Goal: Check status: Check status

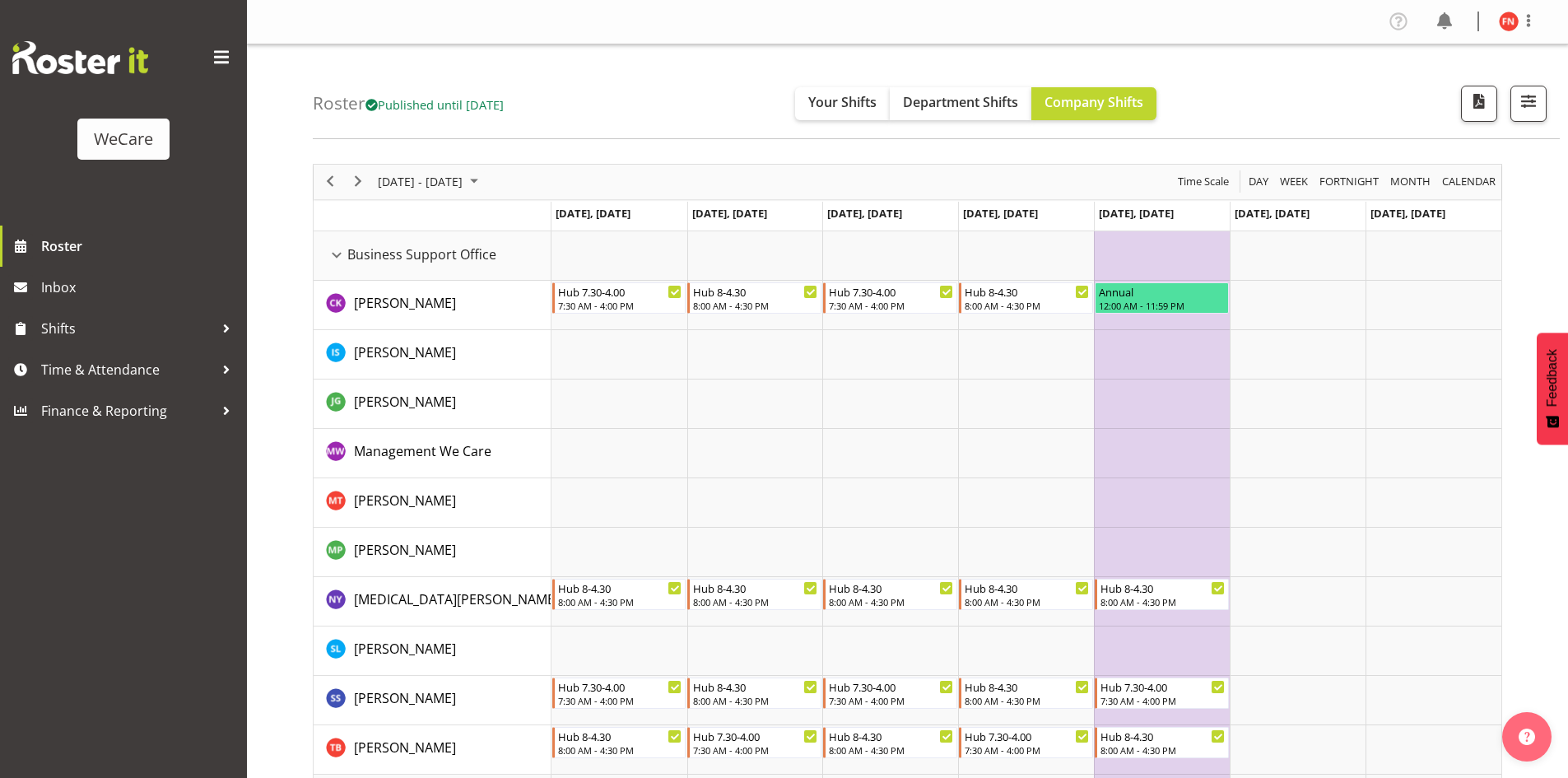
scroll to position [2881, 0]
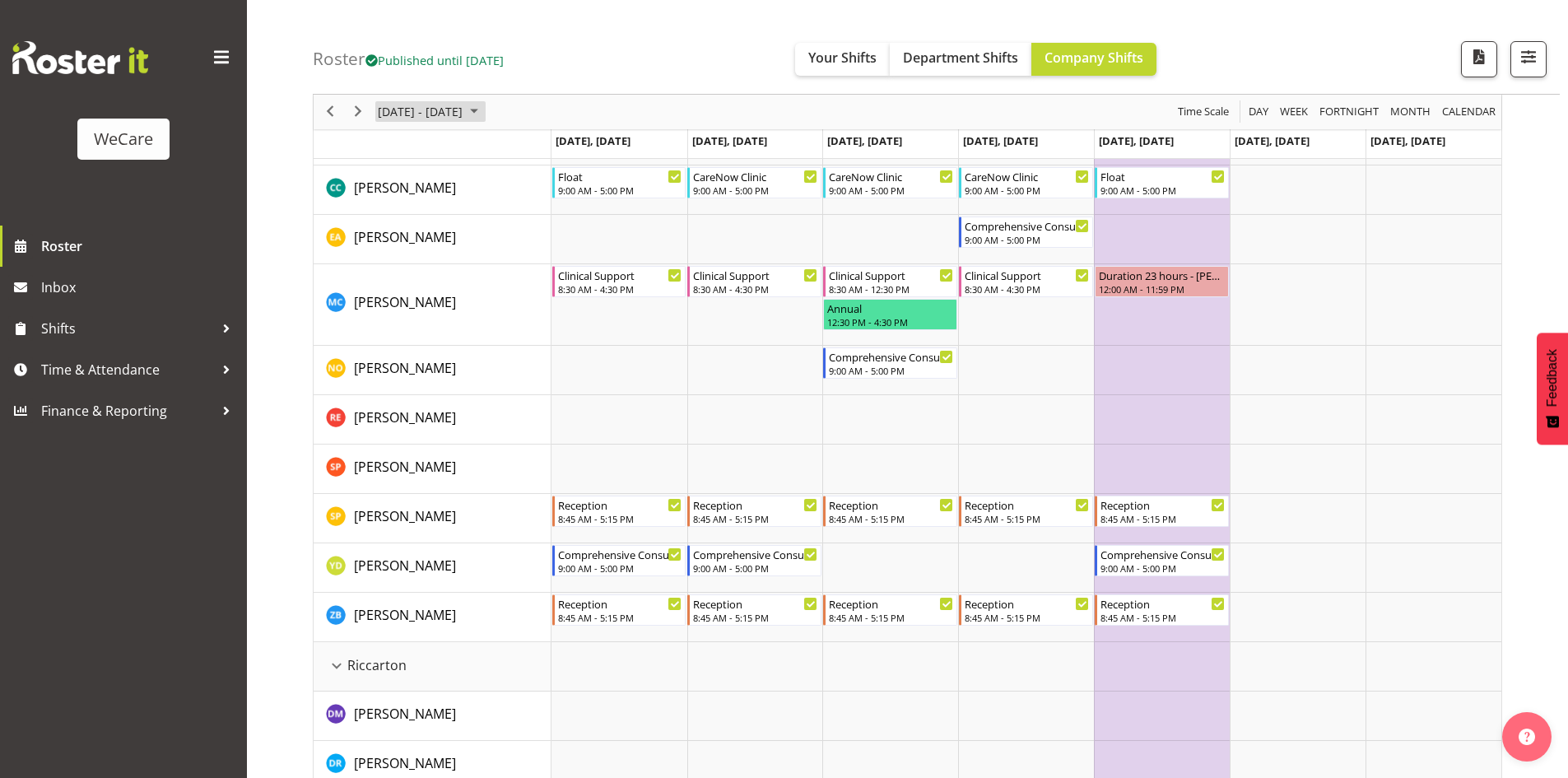
click at [446, 114] on span "[DATE] - [DATE]" at bounding box center [420, 112] width 88 height 21
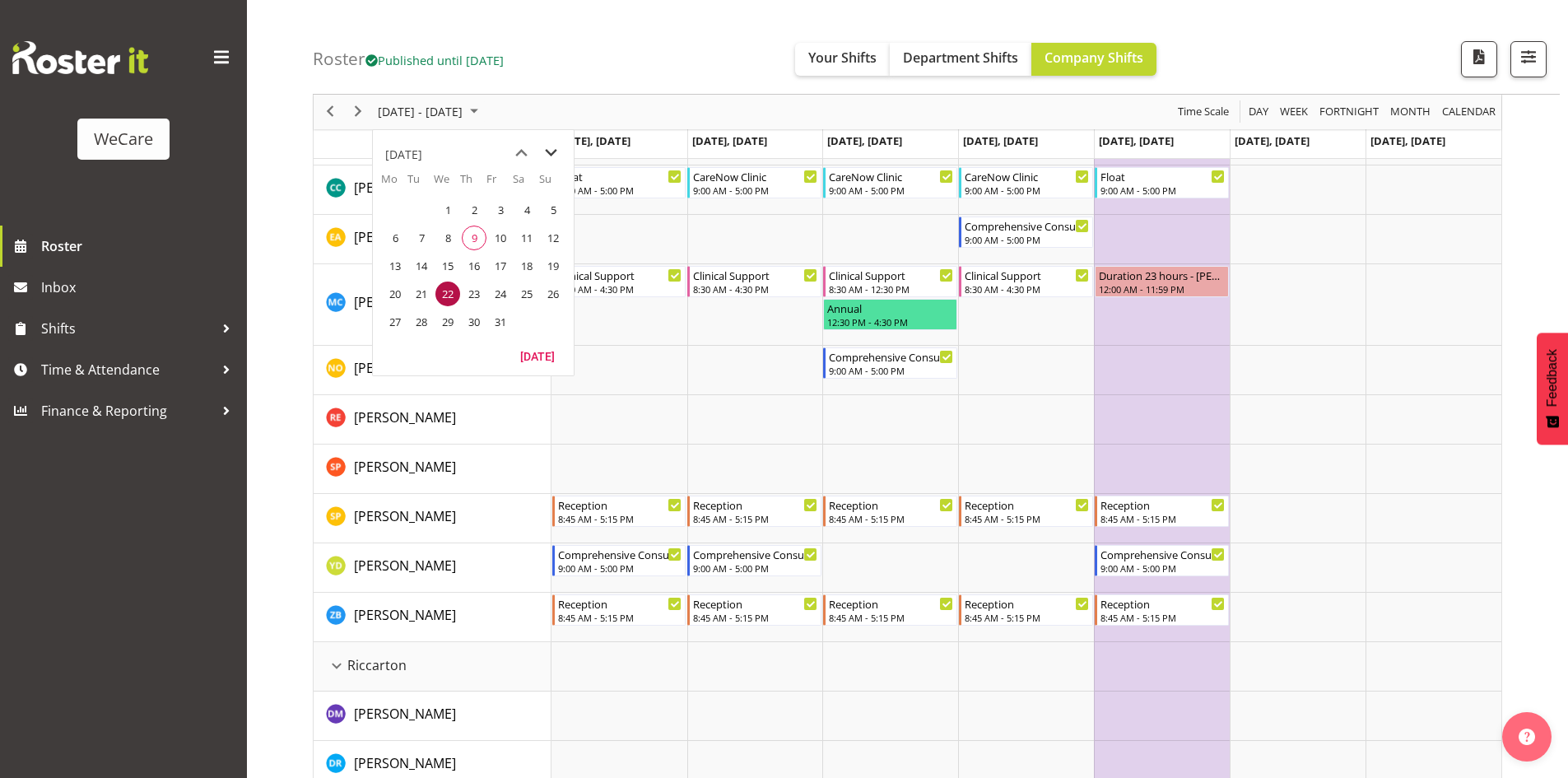
click at [553, 153] on span "next month" at bounding box center [550, 153] width 28 height 29
click at [393, 244] on span "3" at bounding box center [394, 237] width 24 height 24
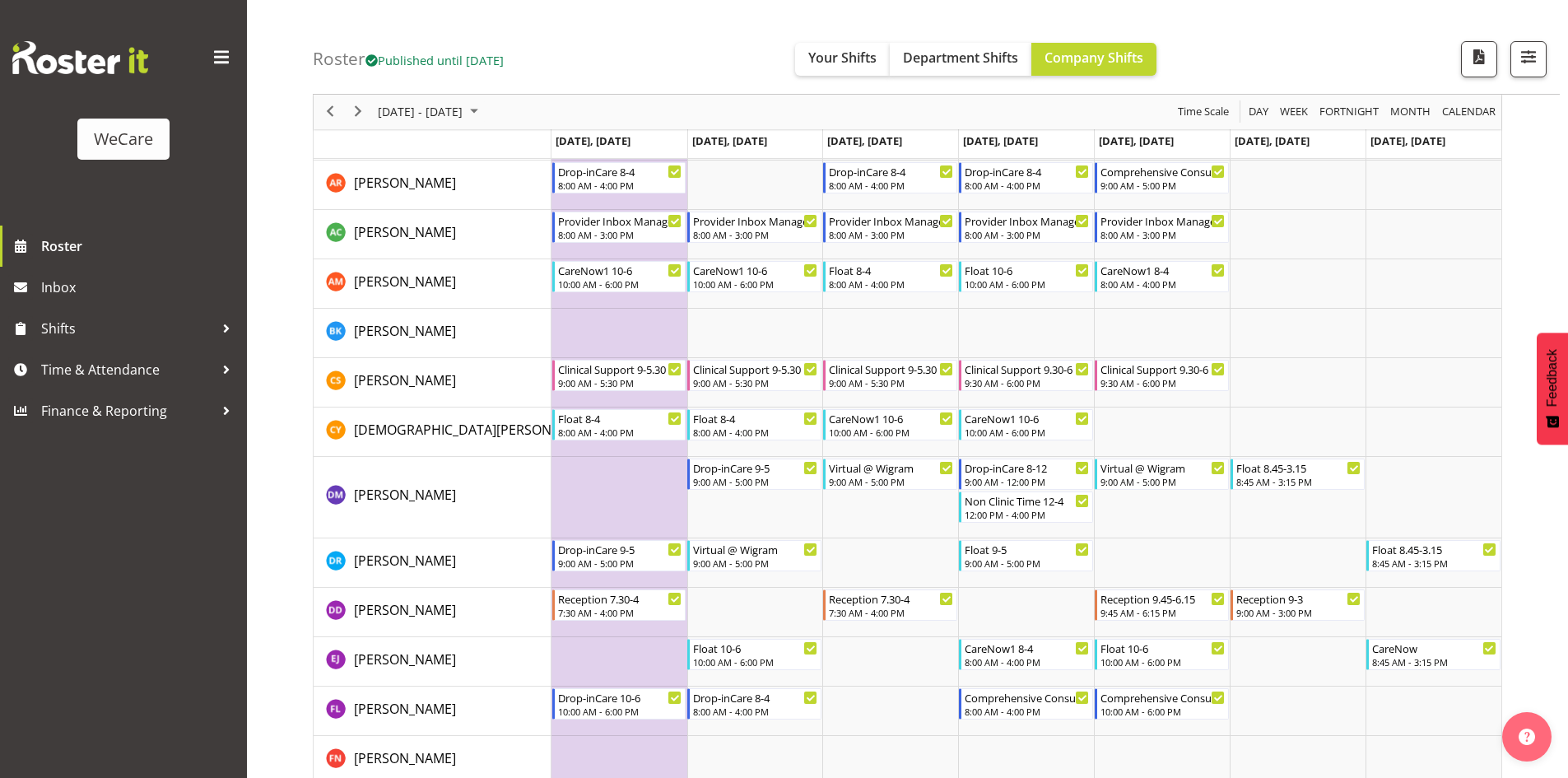
scroll to position [4025, 0]
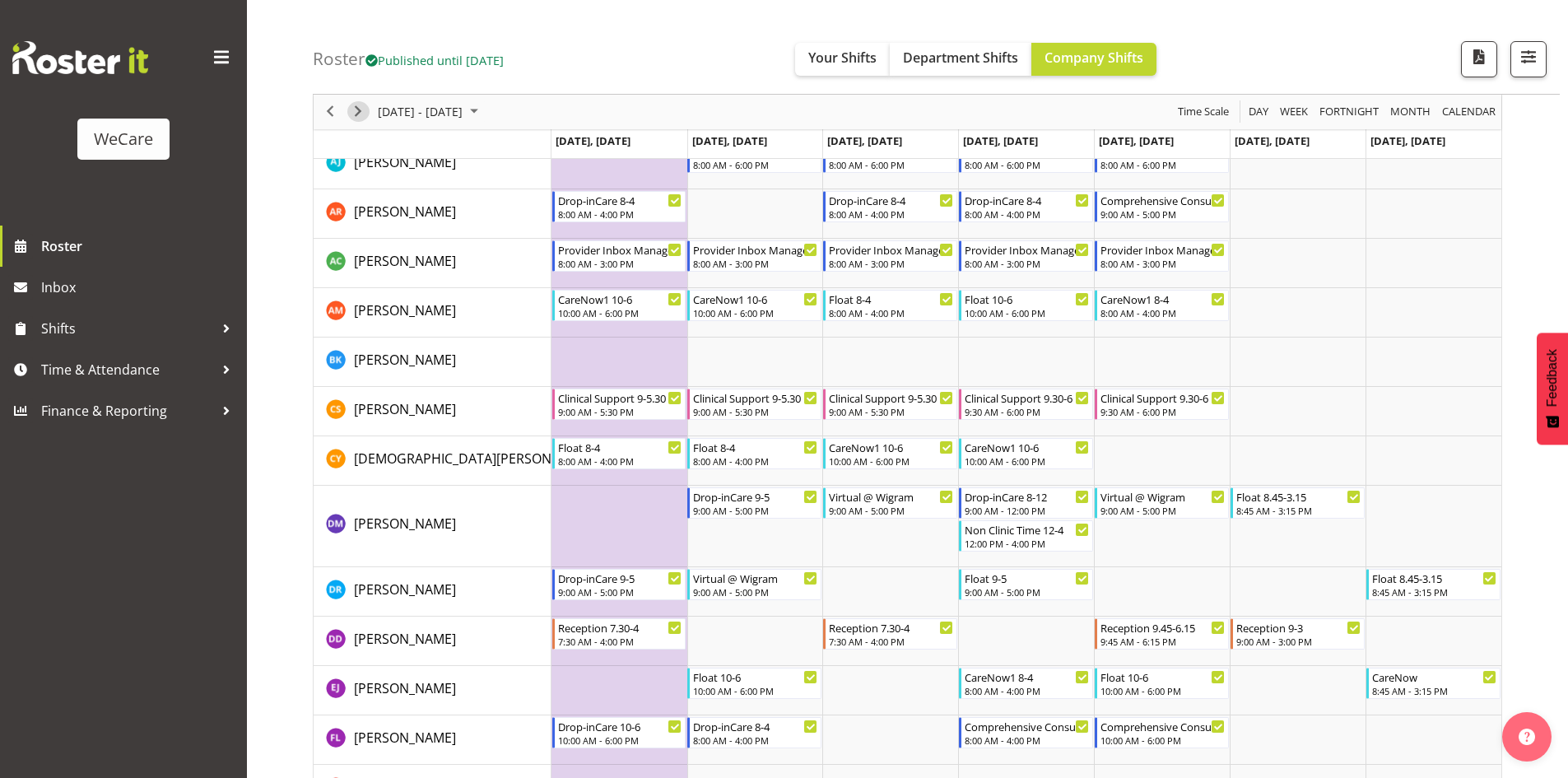
click at [352, 120] on span "Next" at bounding box center [358, 112] width 20 height 21
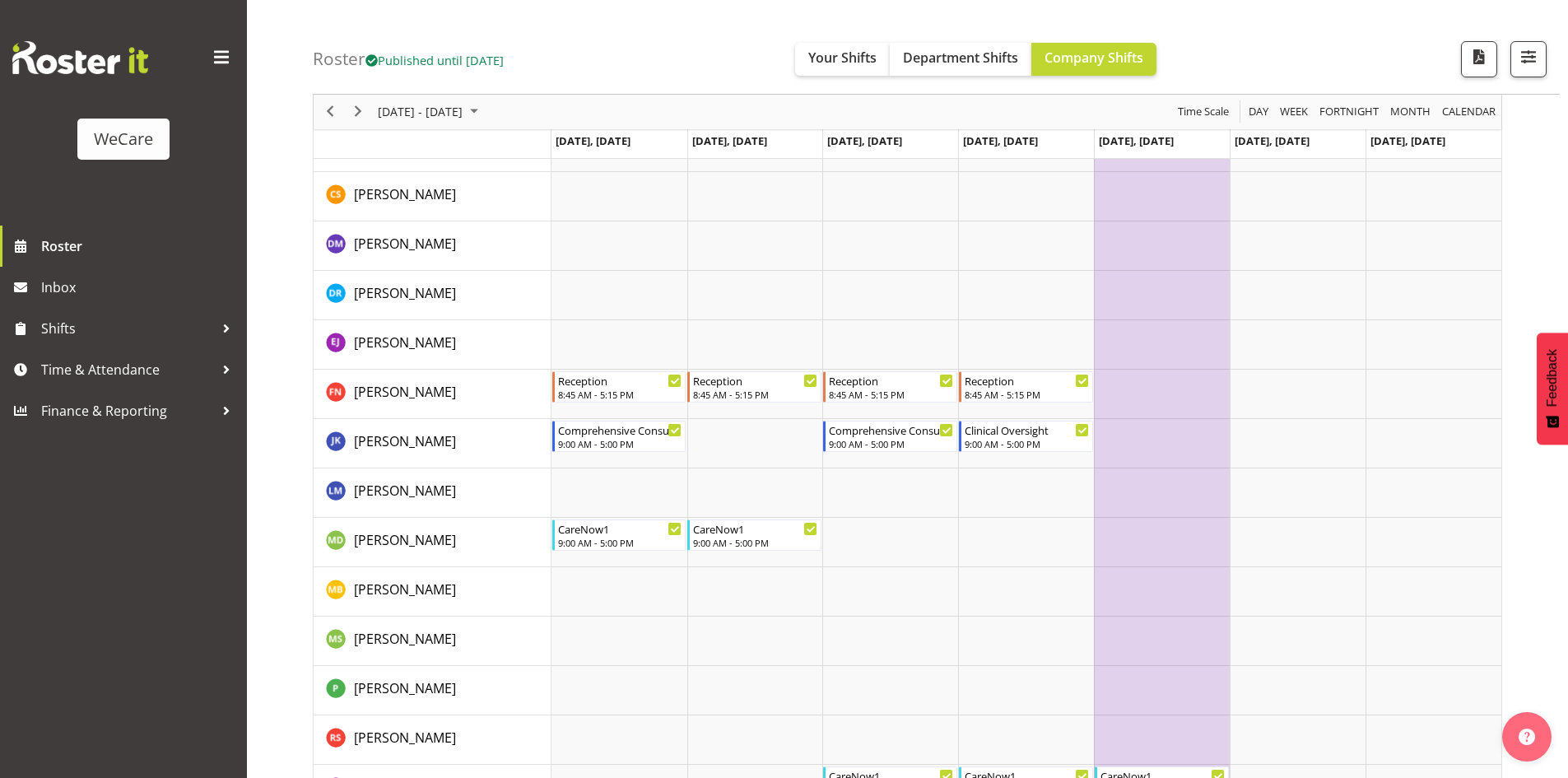
scroll to position [1885, 0]
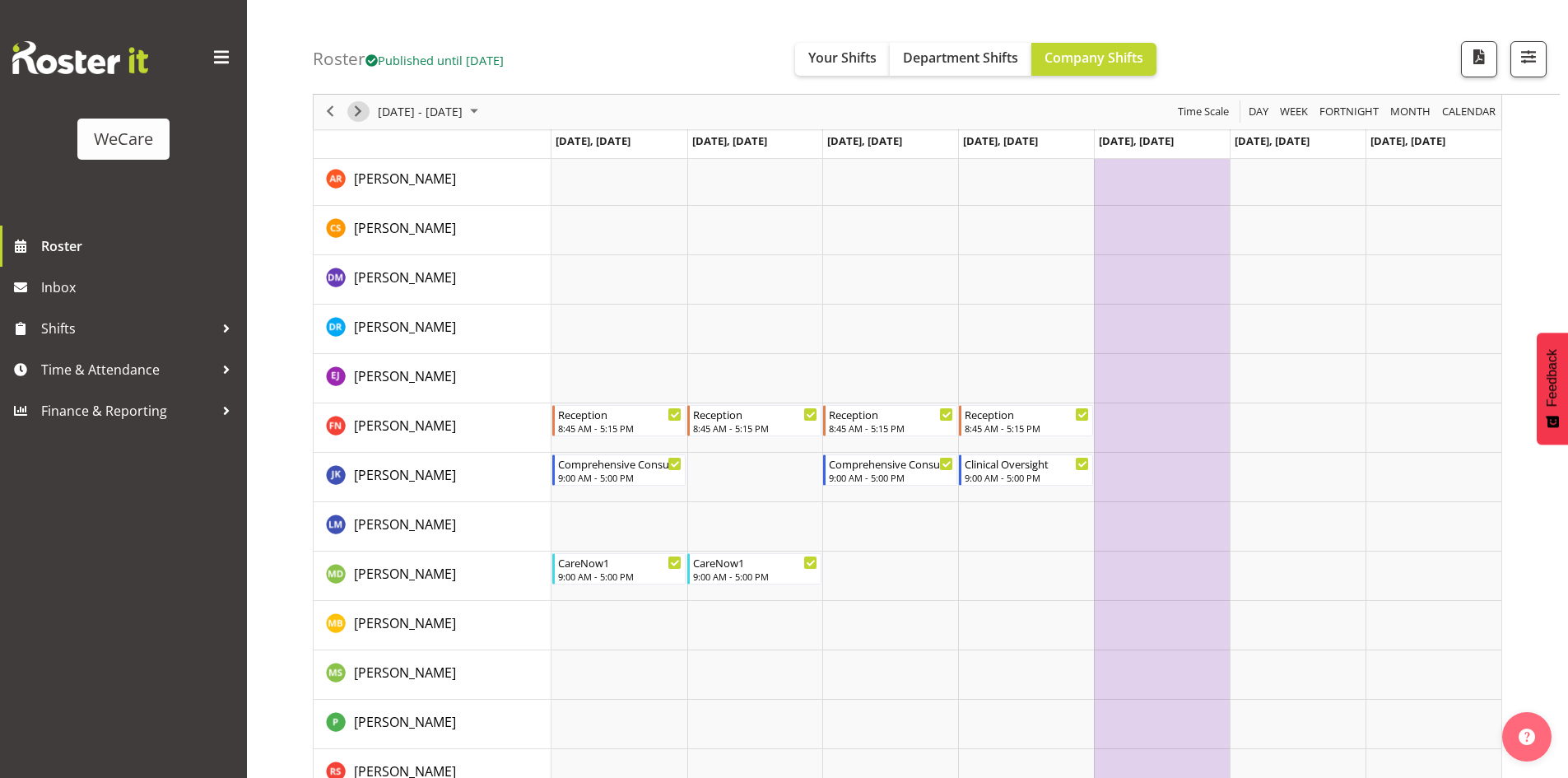
click at [358, 114] on span "Next" at bounding box center [358, 112] width 20 height 21
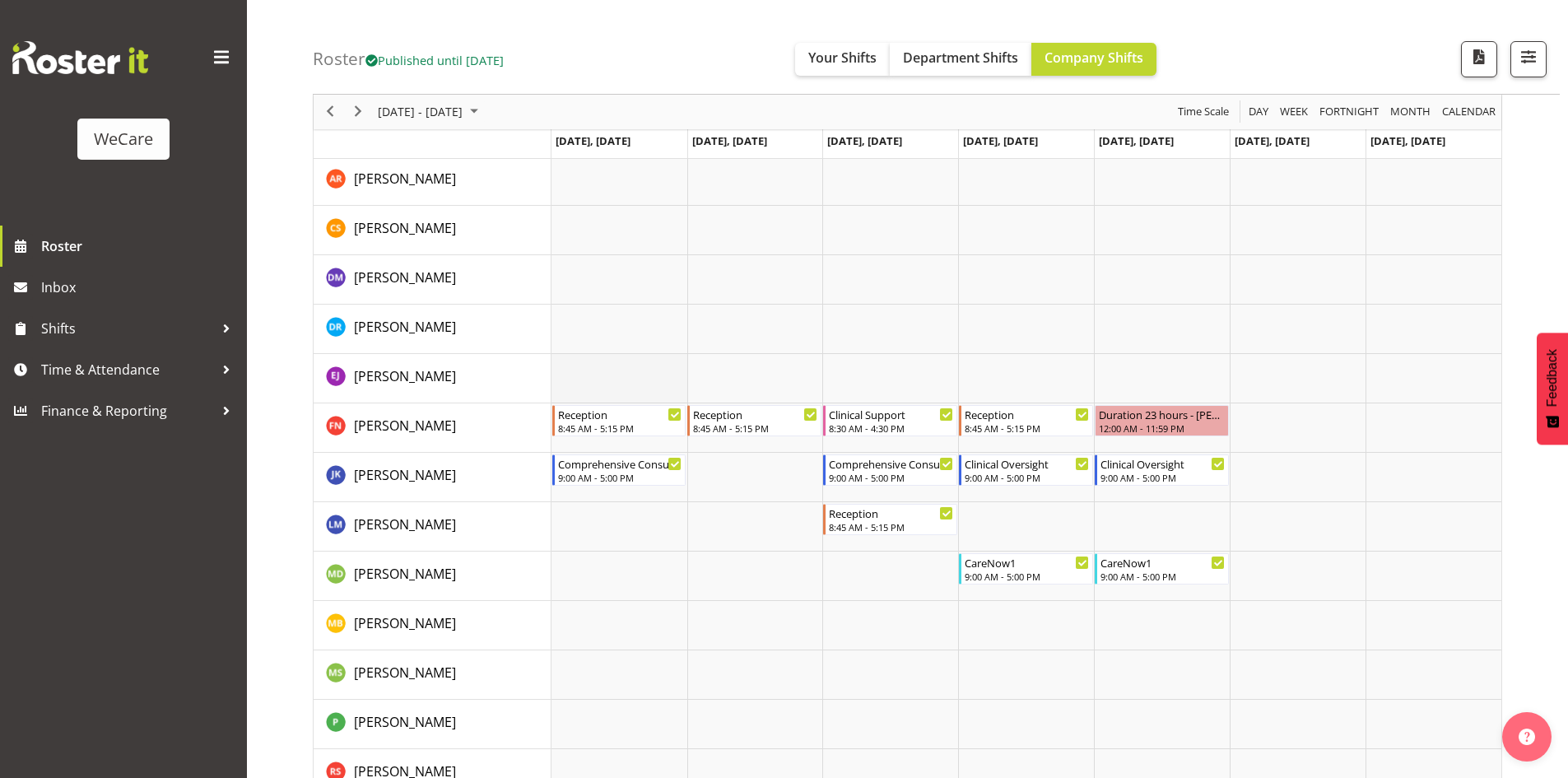
scroll to position [1803, 0]
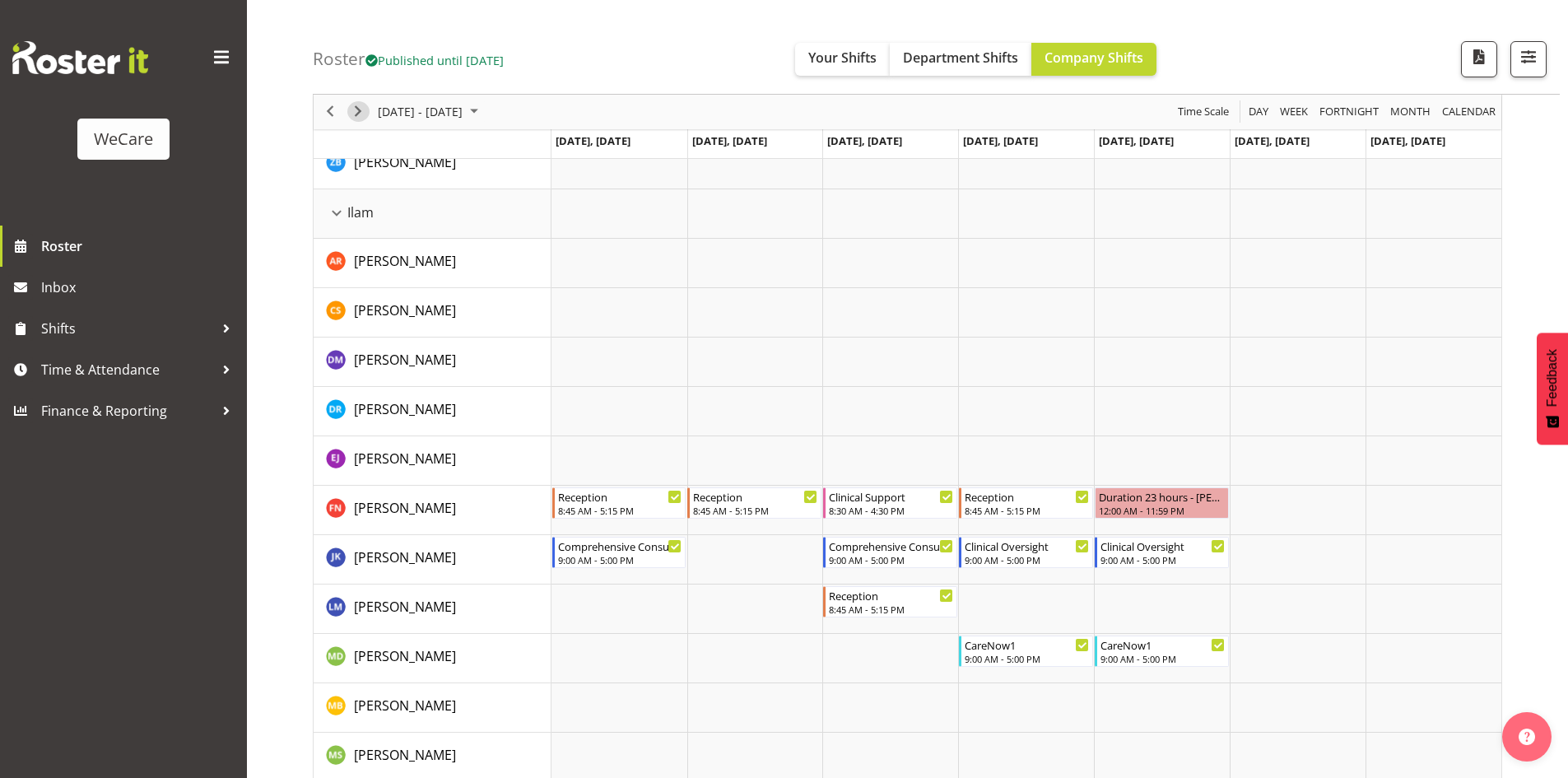
click at [355, 106] on span "Next" at bounding box center [358, 112] width 20 height 21
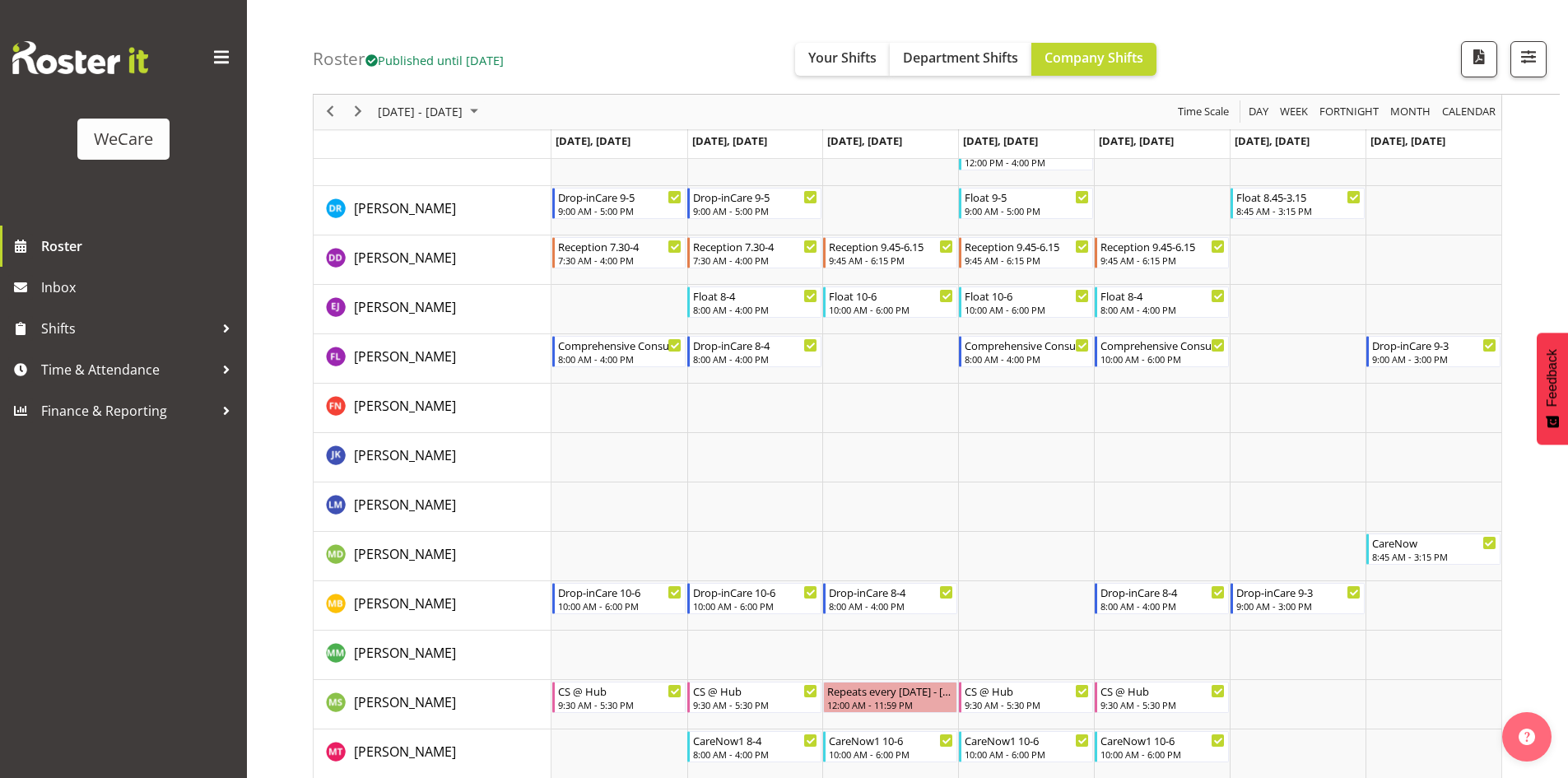
scroll to position [4437, 0]
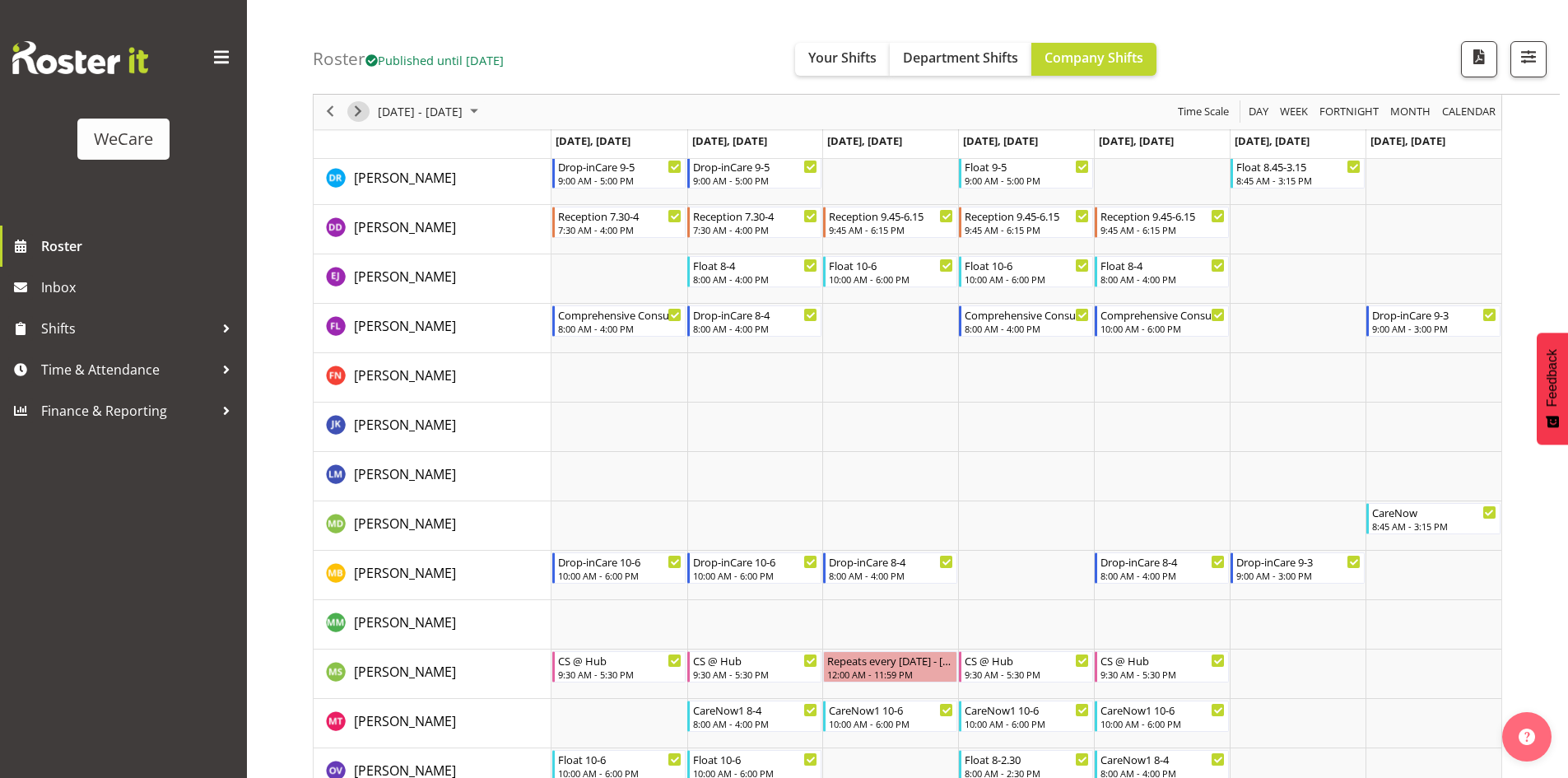
click at [364, 109] on span "Next" at bounding box center [358, 112] width 20 height 21
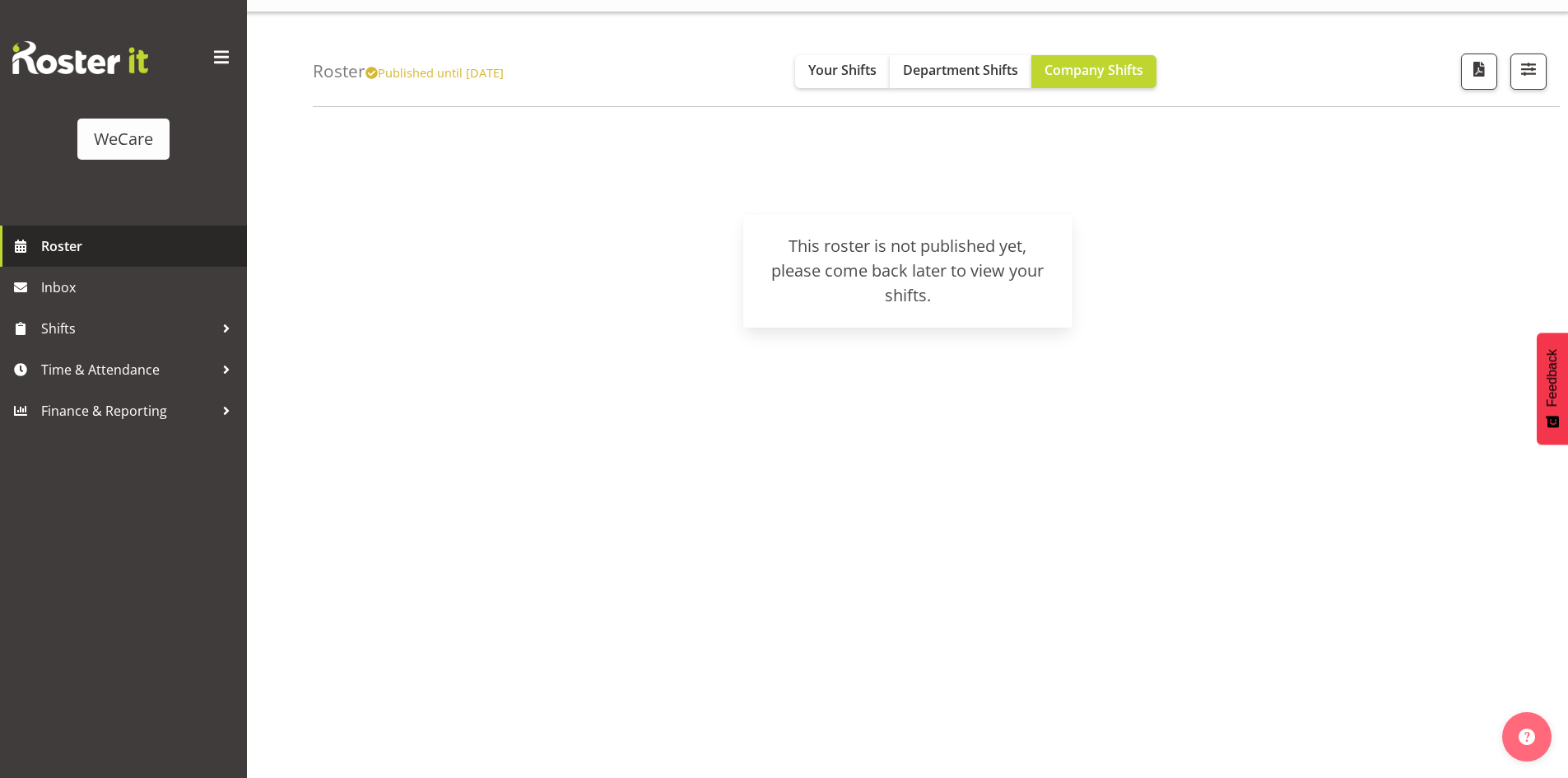
click at [67, 252] on span "Roster" at bounding box center [140, 246] width 198 height 24
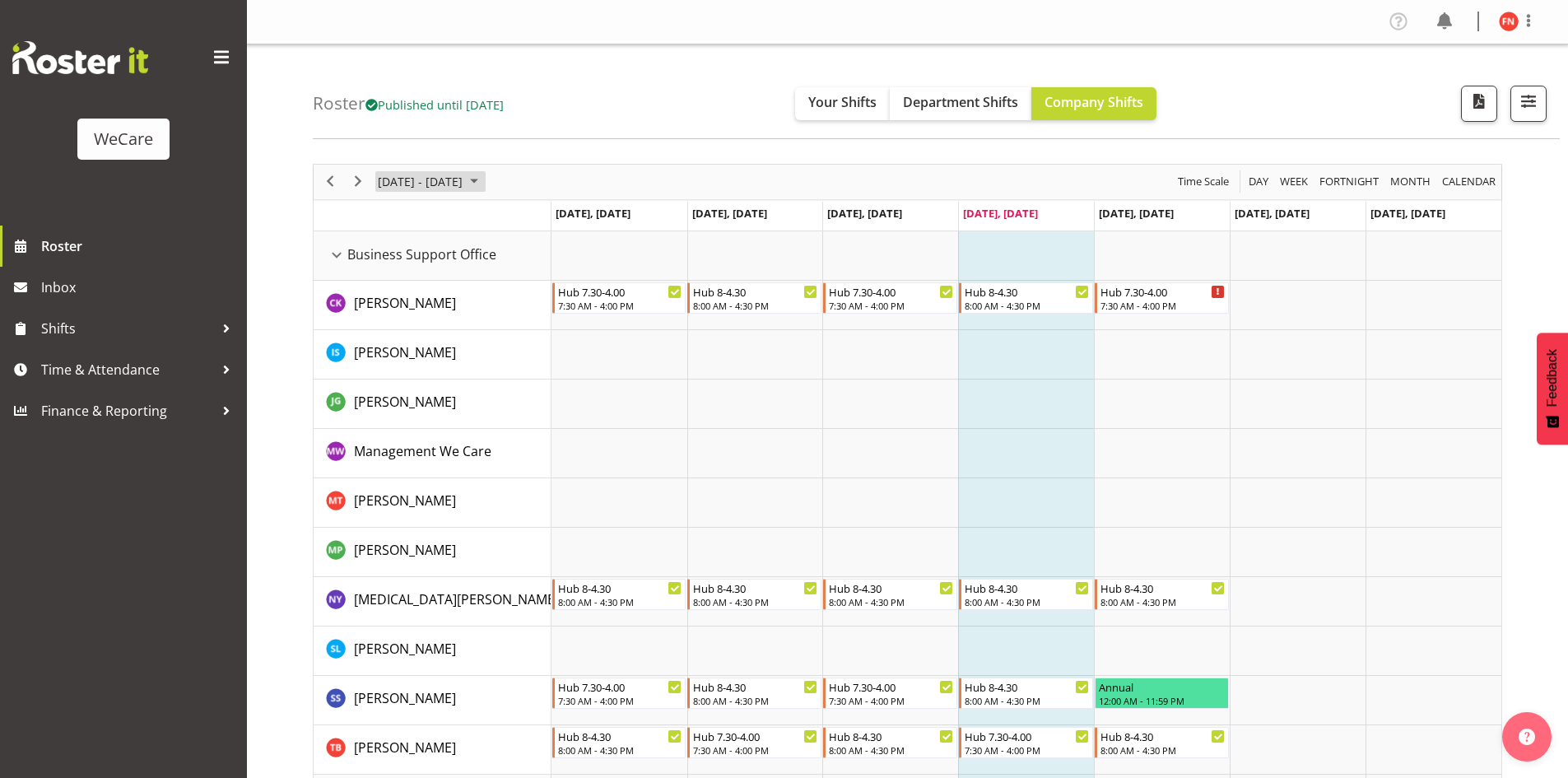
click at [464, 184] on span "October 06 - 12, 2025" at bounding box center [420, 181] width 88 height 21
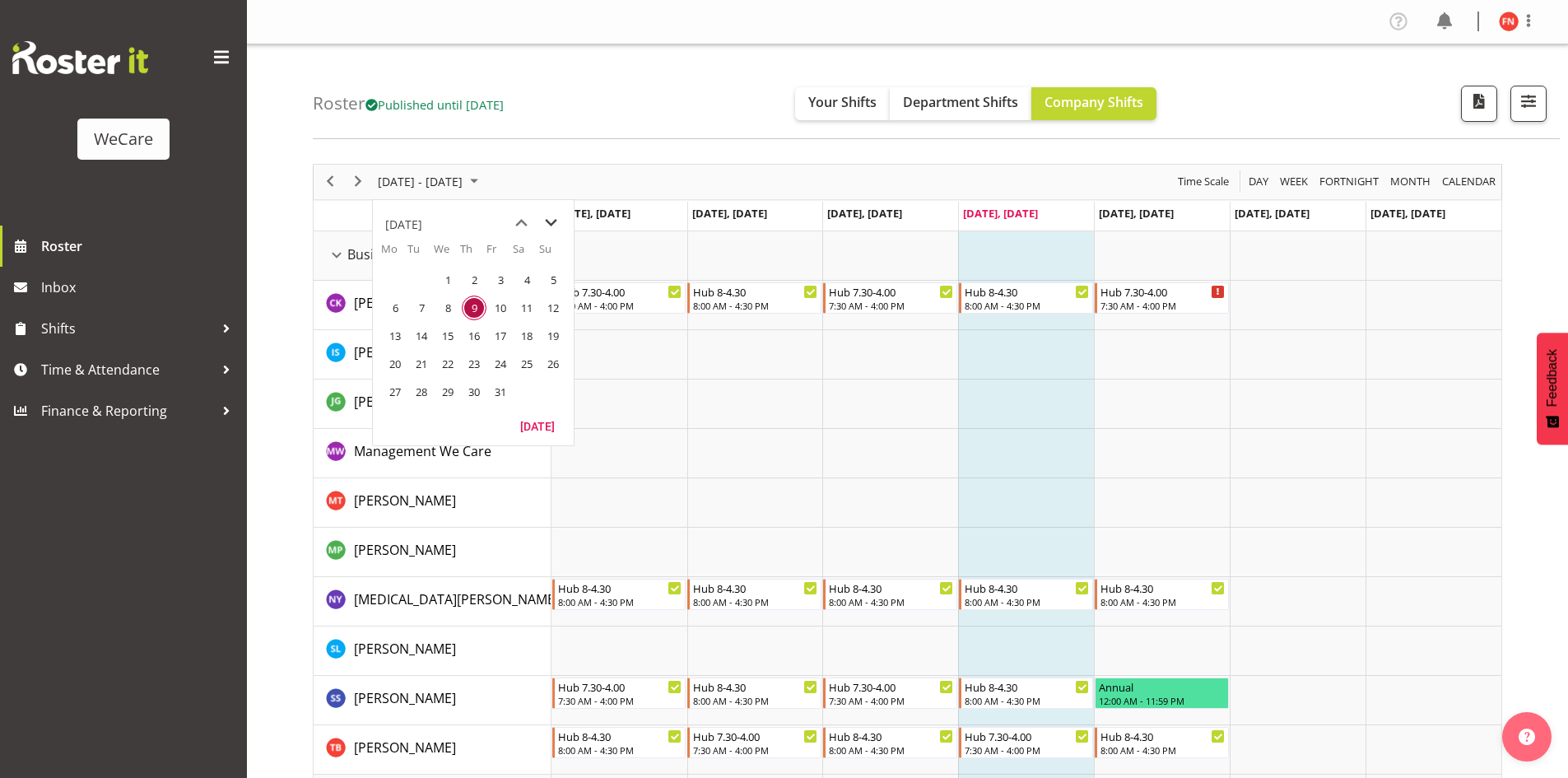
click at [549, 222] on span "next month" at bounding box center [550, 223] width 28 height 29
click at [419, 334] on span "11" at bounding box center [421, 336] width 24 height 24
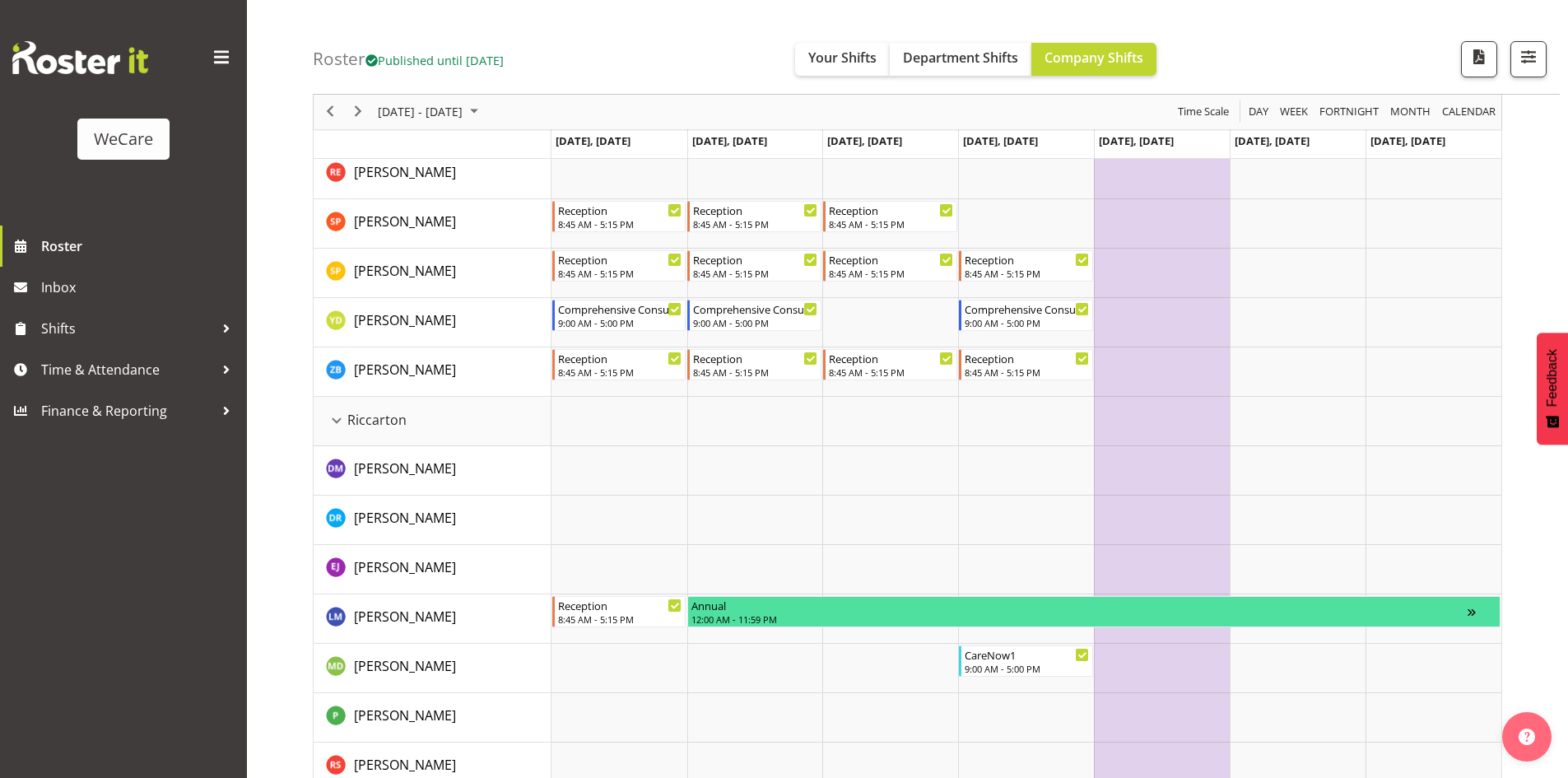
scroll to position [3120, 0]
